Goal: Find specific page/section: Find specific page/section

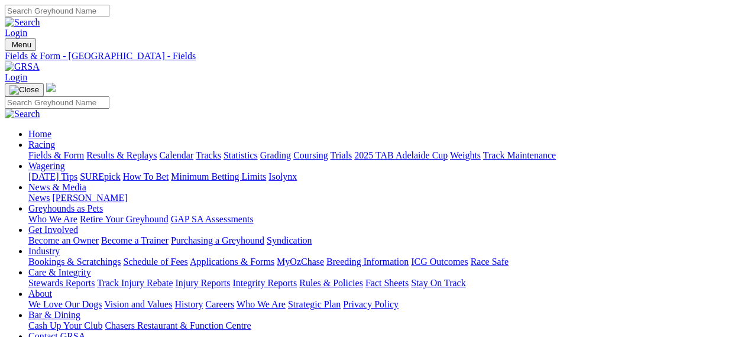
click at [76, 278] on link "Stewards Reports" at bounding box center [61, 283] width 66 height 10
